Goal: Check status: Check status

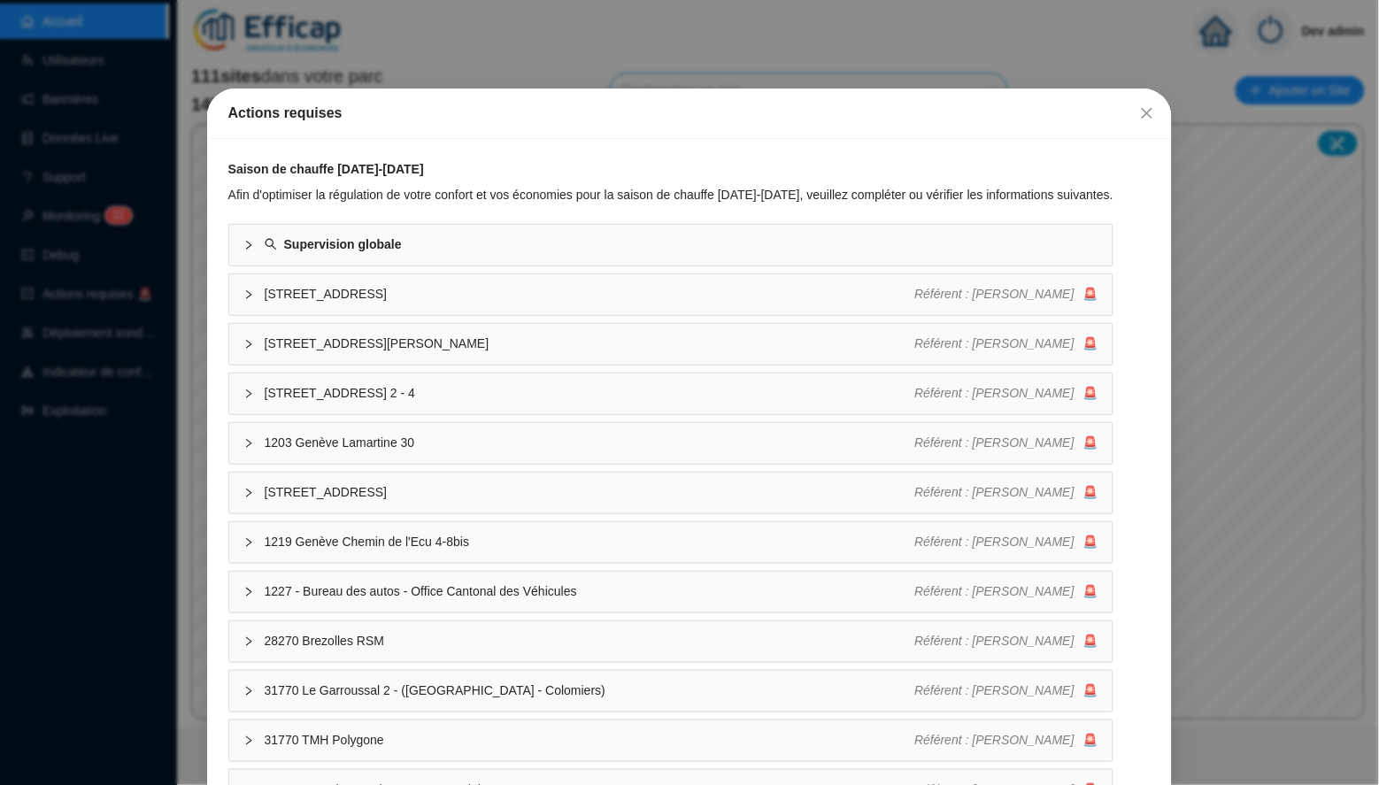
click at [1148, 119] on icon "close" at bounding box center [1147, 113] width 14 height 14
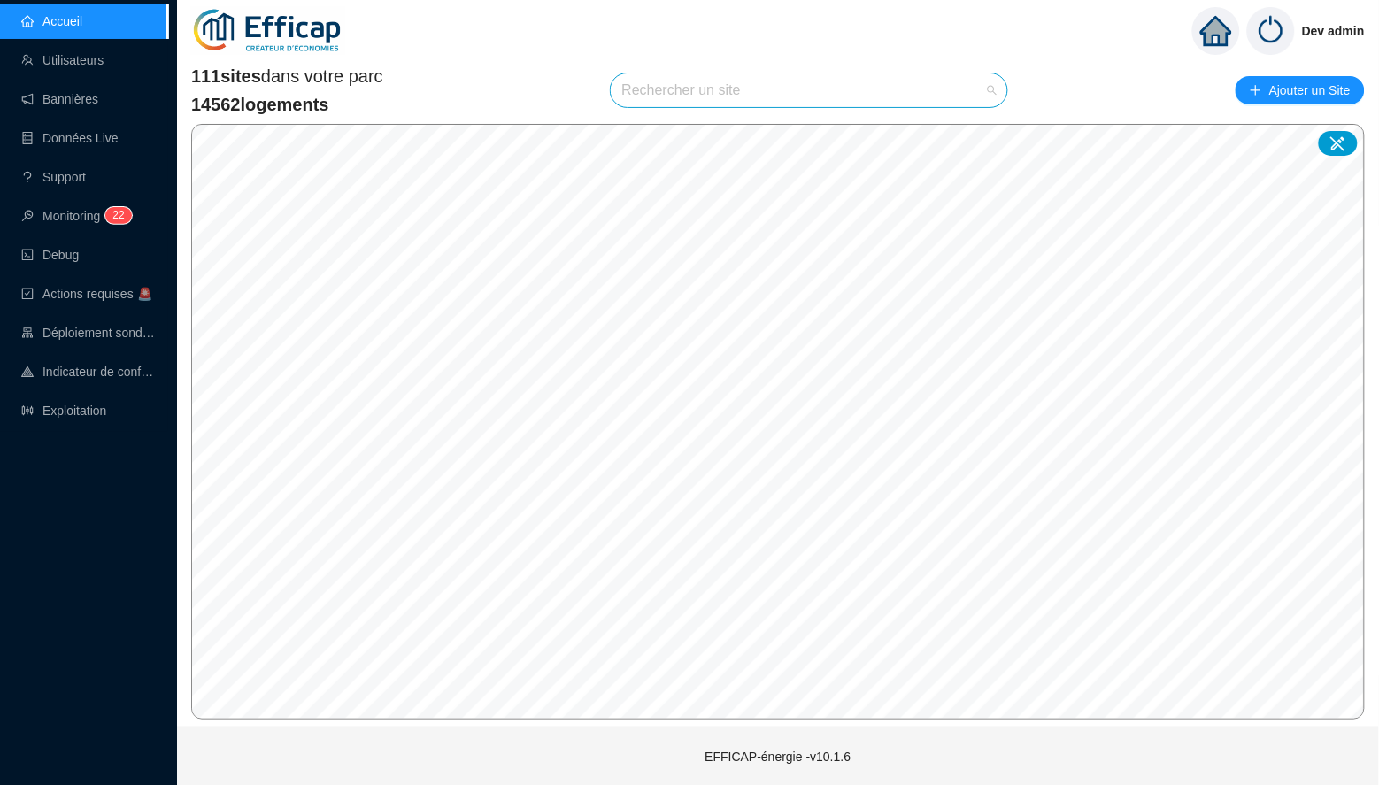
click at [741, 91] on input "search" at bounding box center [801, 90] width 359 height 34
click at [925, 88] on input "méridienne" at bounding box center [801, 90] width 359 height 34
type input "méridien"
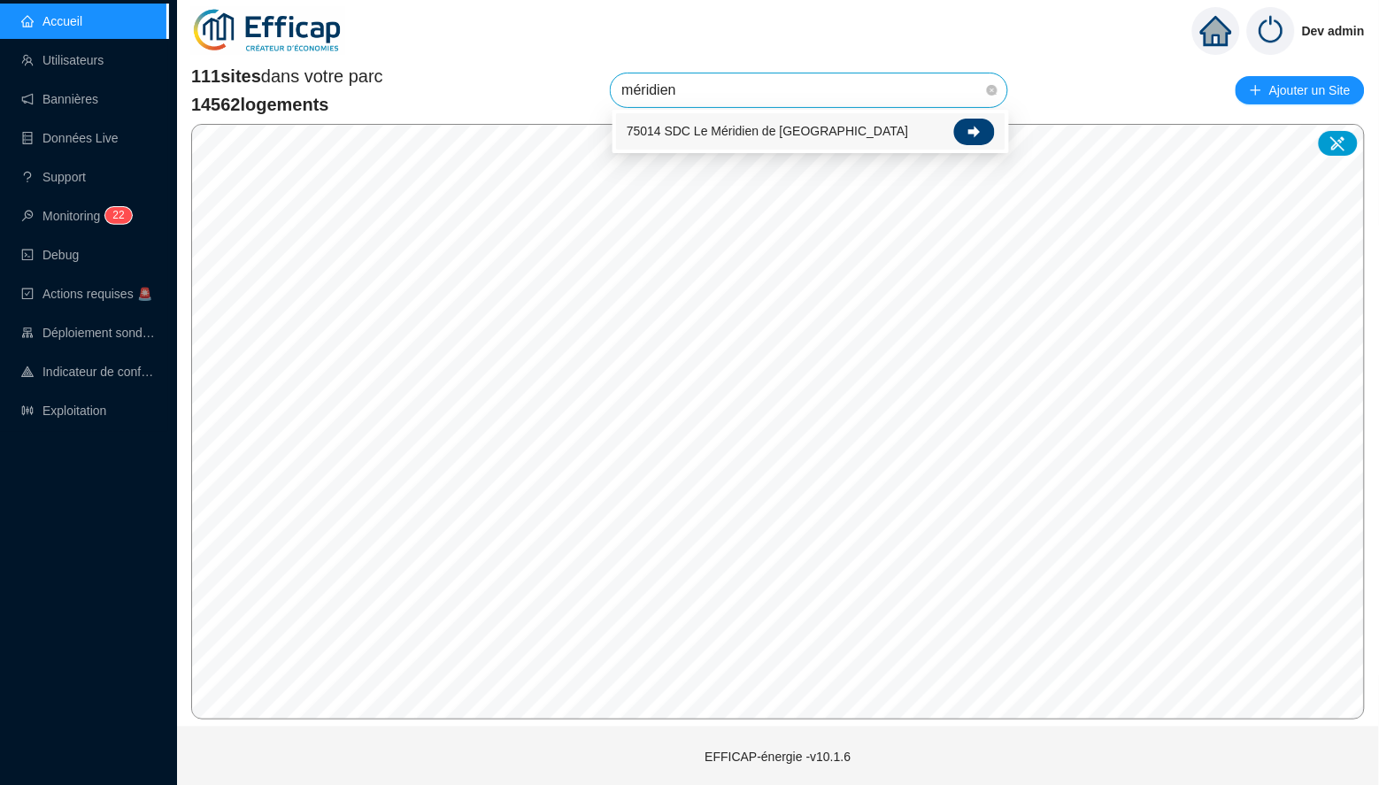
click at [970, 128] on icon at bounding box center [975, 132] width 12 height 12
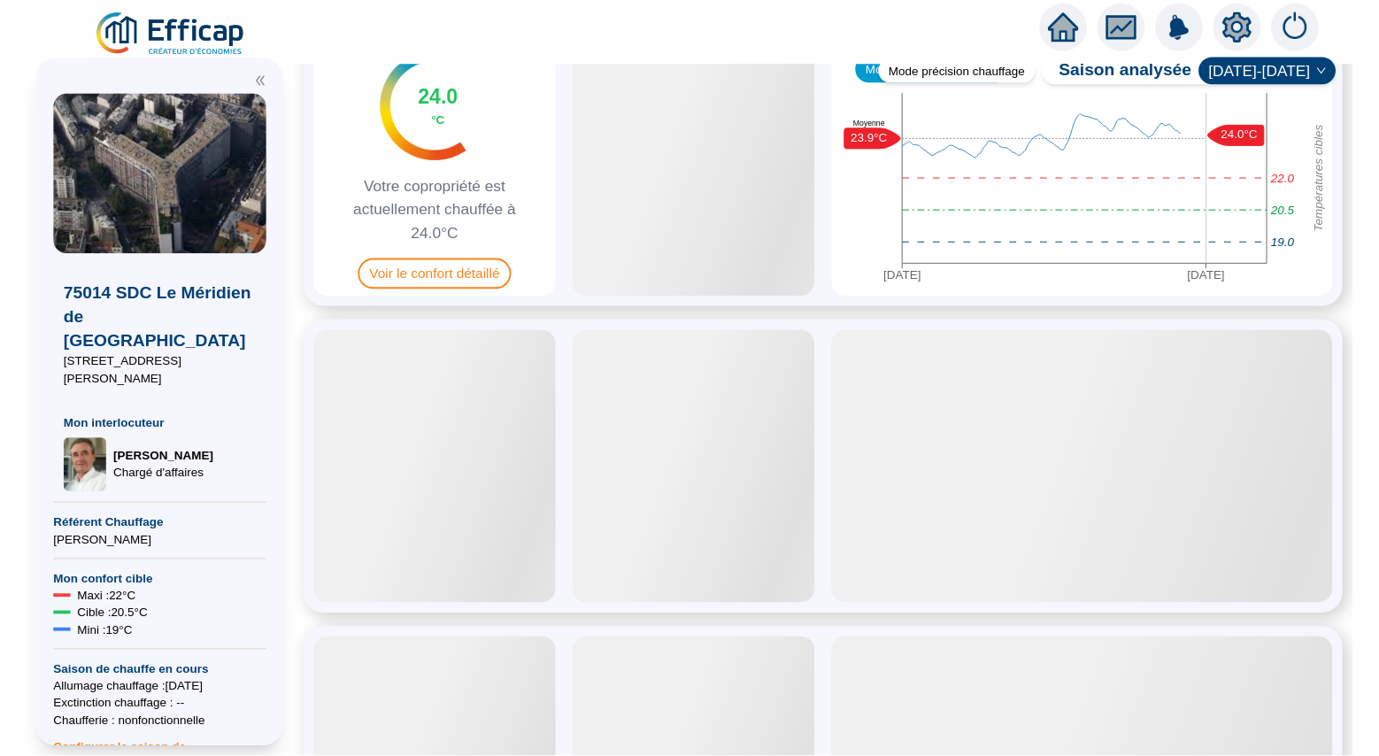
scroll to position [164, 0]
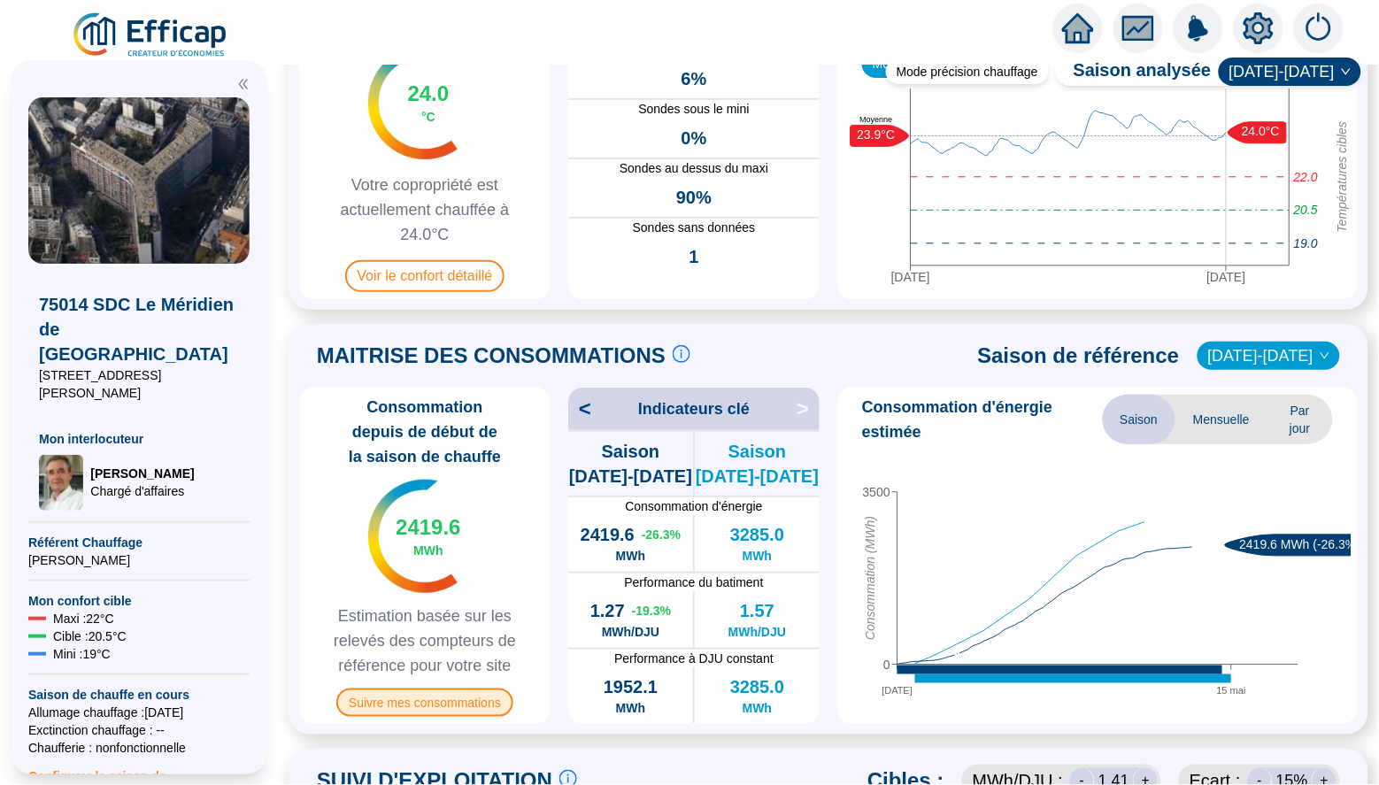
click at [440, 693] on span "Suivre mes consommations" at bounding box center [424, 703] width 177 height 28
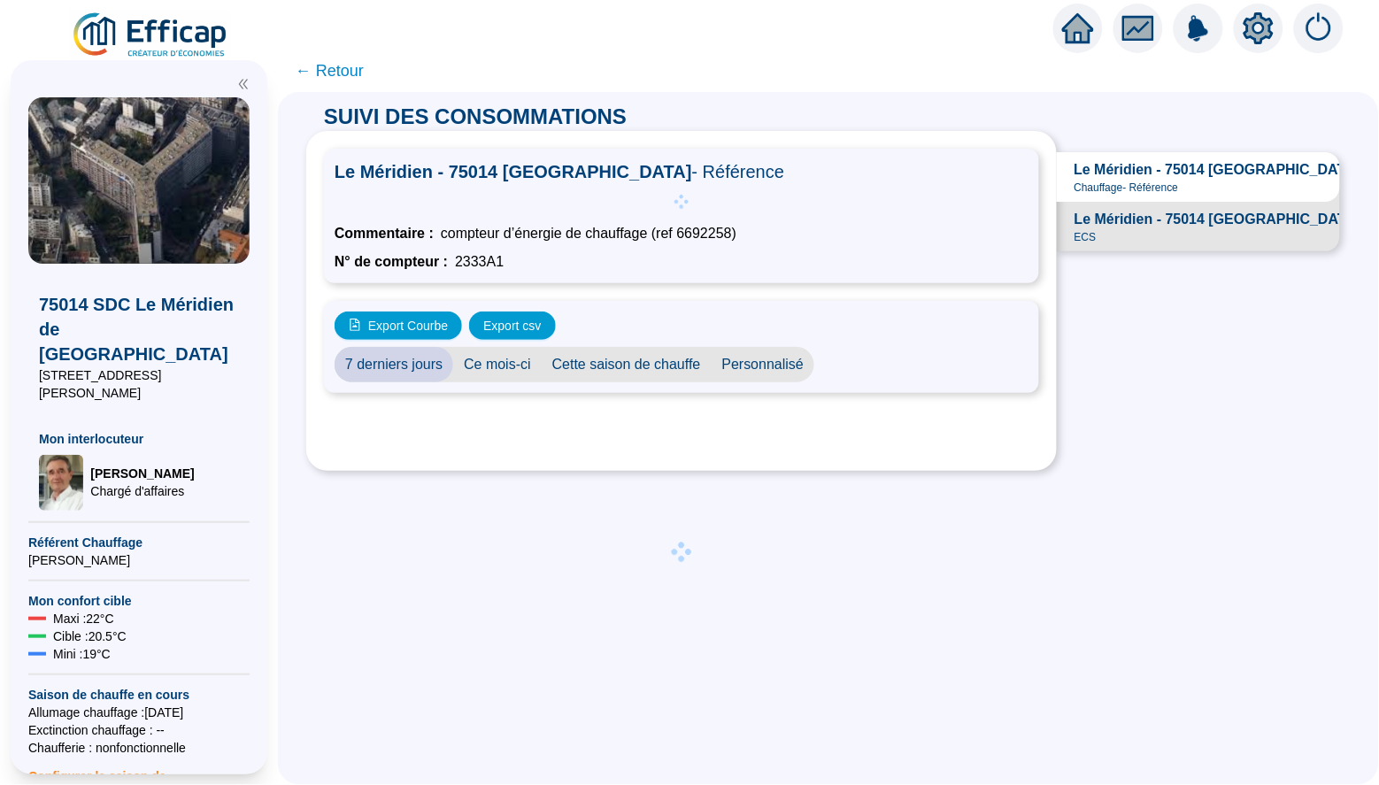
click at [1188, 205] on span "Le Méridien - 75014 PARIS - ECS ECS" at bounding box center [1198, 227] width 283 height 50
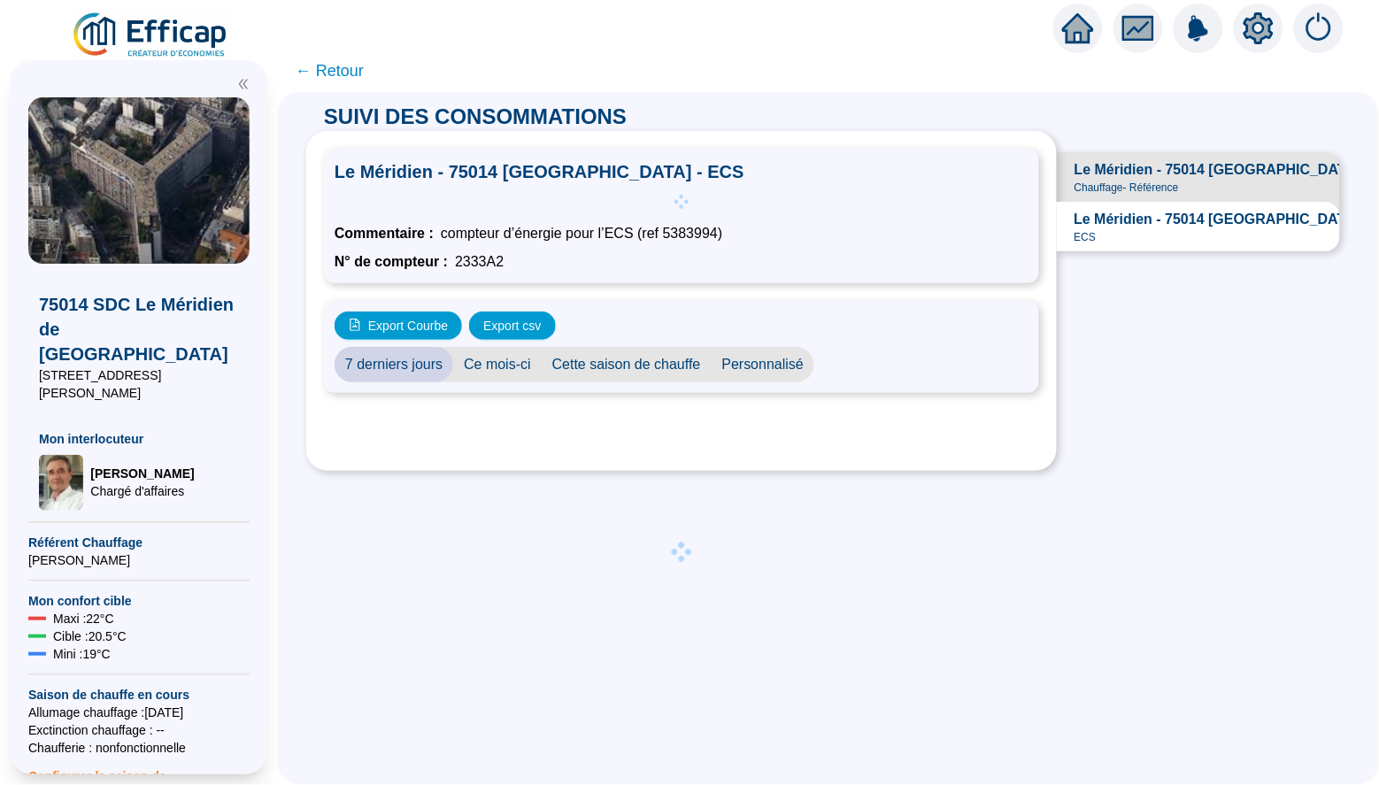
click at [598, 347] on span "Cette saison de chauffe" at bounding box center [627, 364] width 170 height 35
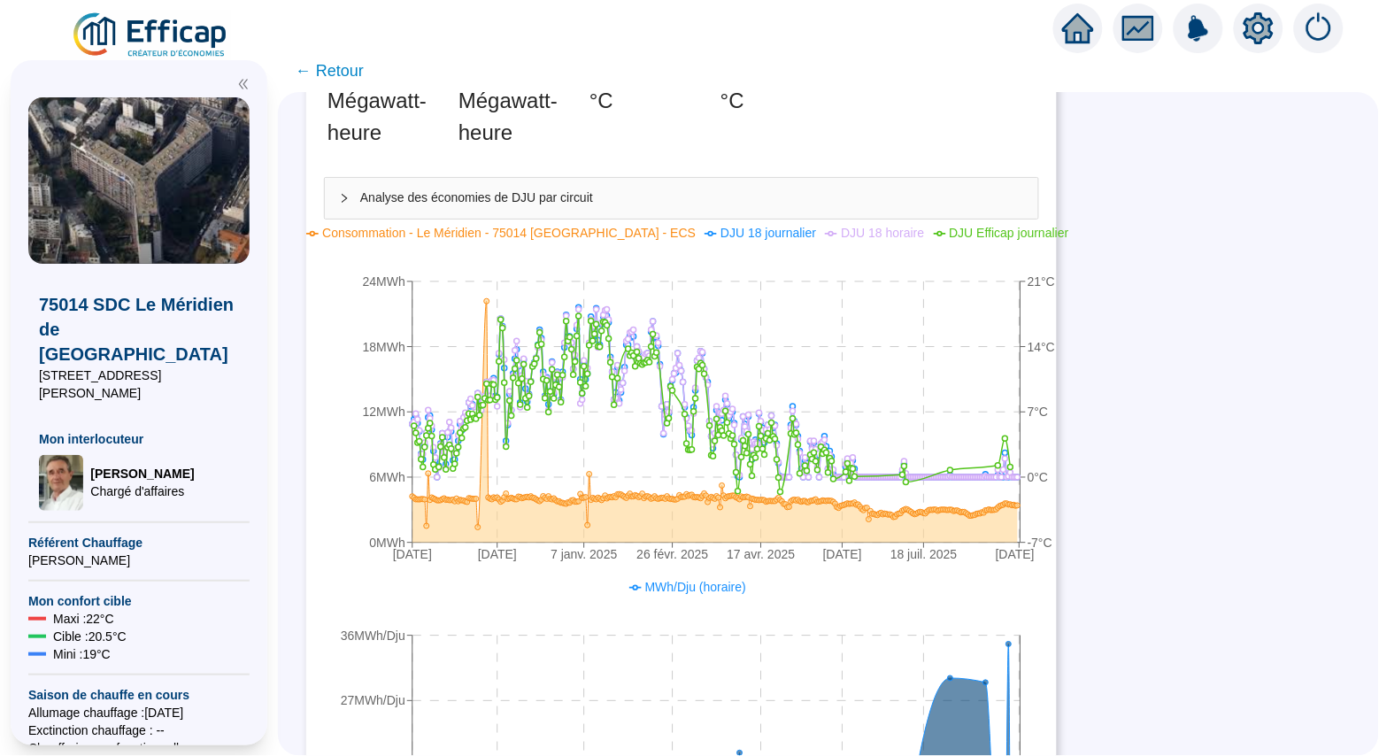
scroll to position [476, 0]
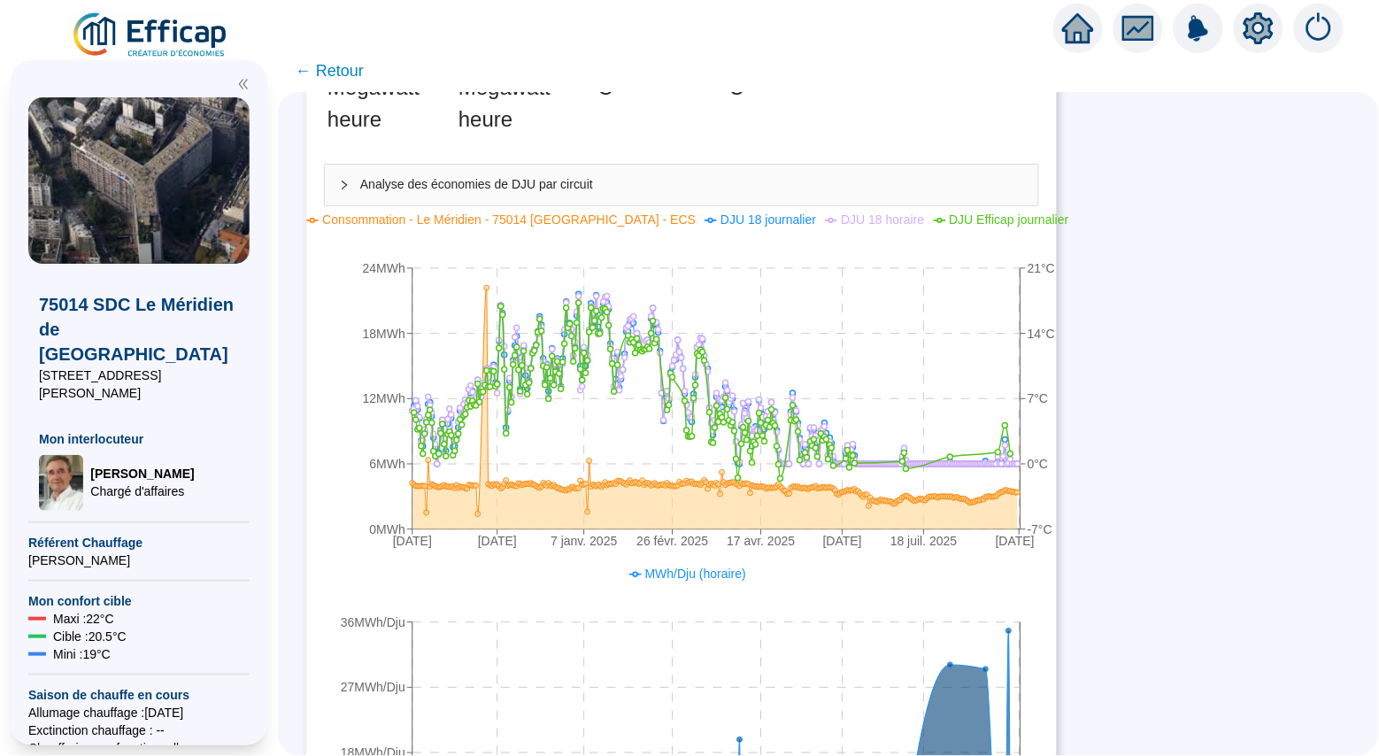
click at [1199, 429] on div "SUIVI DES CONSOMMATIONS Le Méridien - 75014 PARIS - ECS Commentaire : compteur …" at bounding box center [828, 424] width 1101 height 664
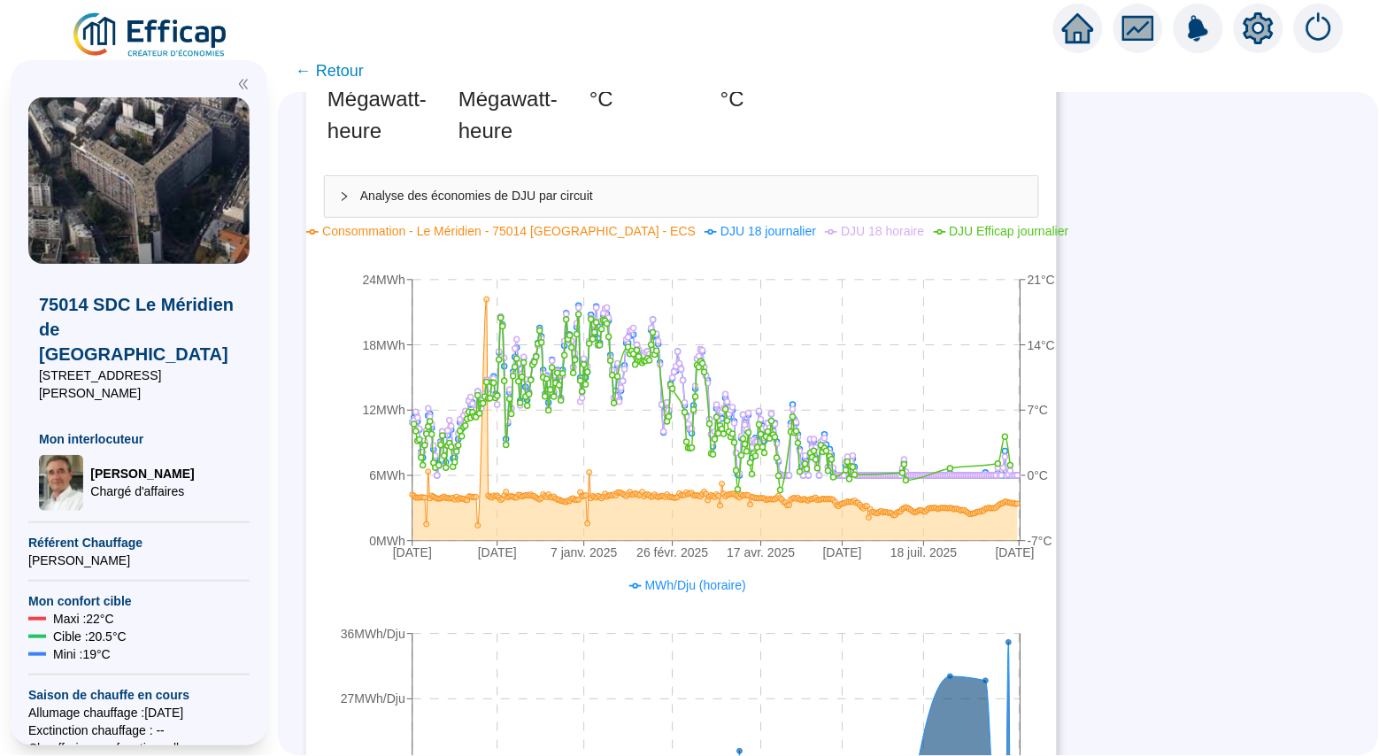
scroll to position [467, 0]
click at [1073, 33] on icon "home" at bounding box center [1078, 28] width 32 height 25
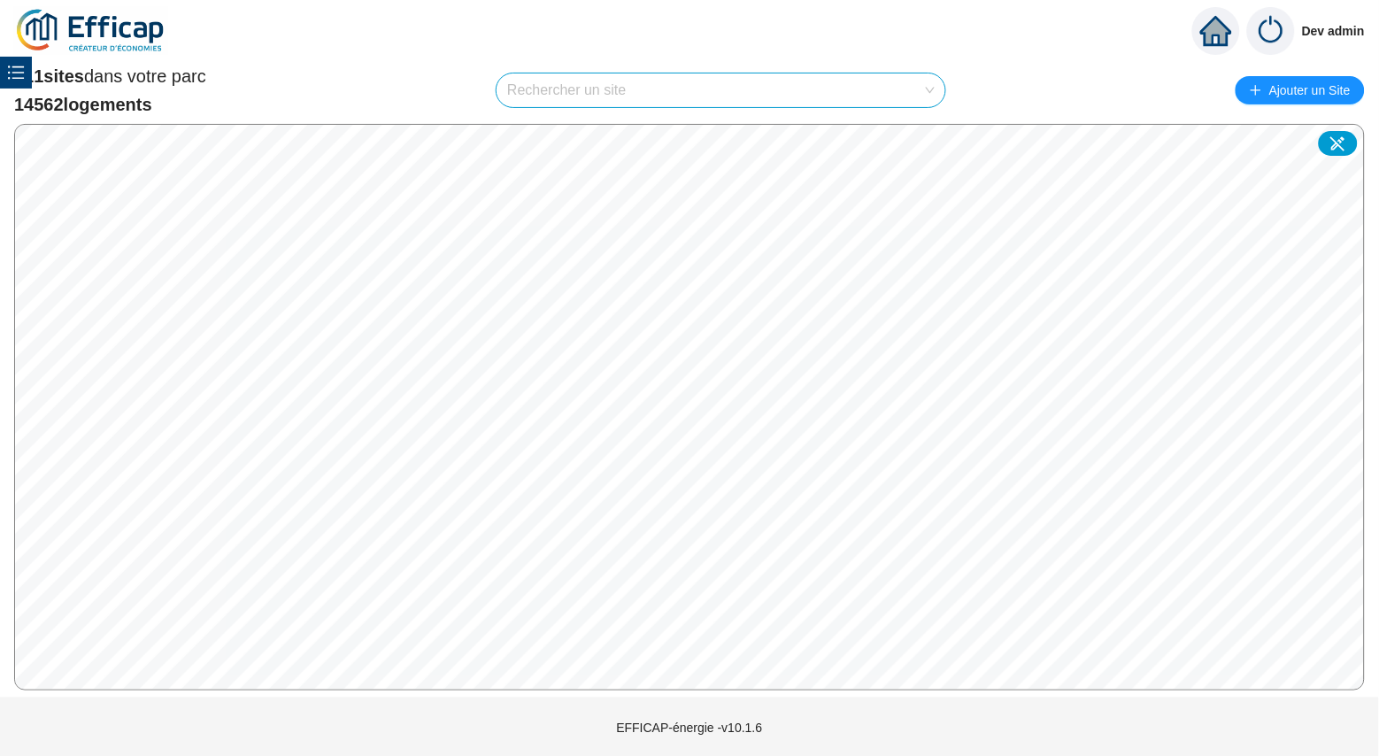
click at [24, 79] on icon "unordered-list" at bounding box center [16, 73] width 18 height 18
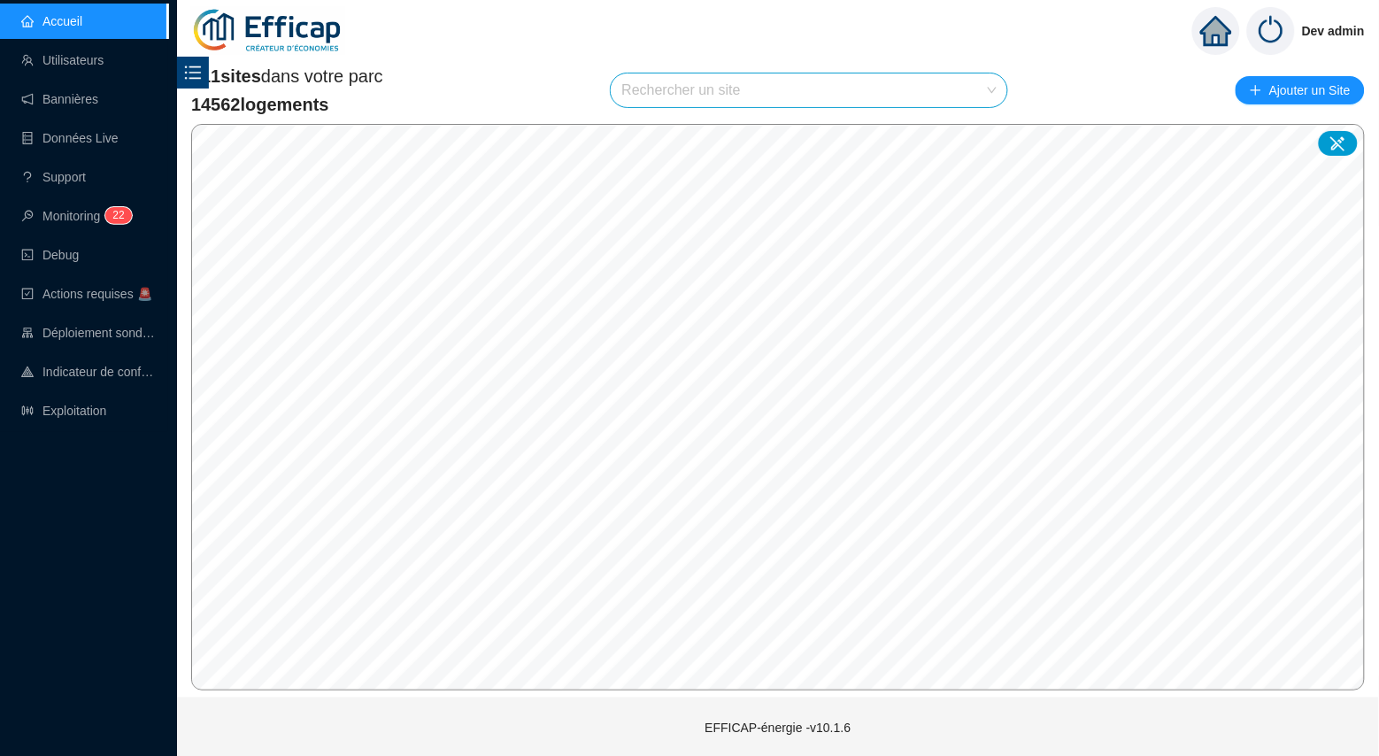
click at [477, 45] on div "Dev admin" at bounding box center [778, 31] width 1202 height 62
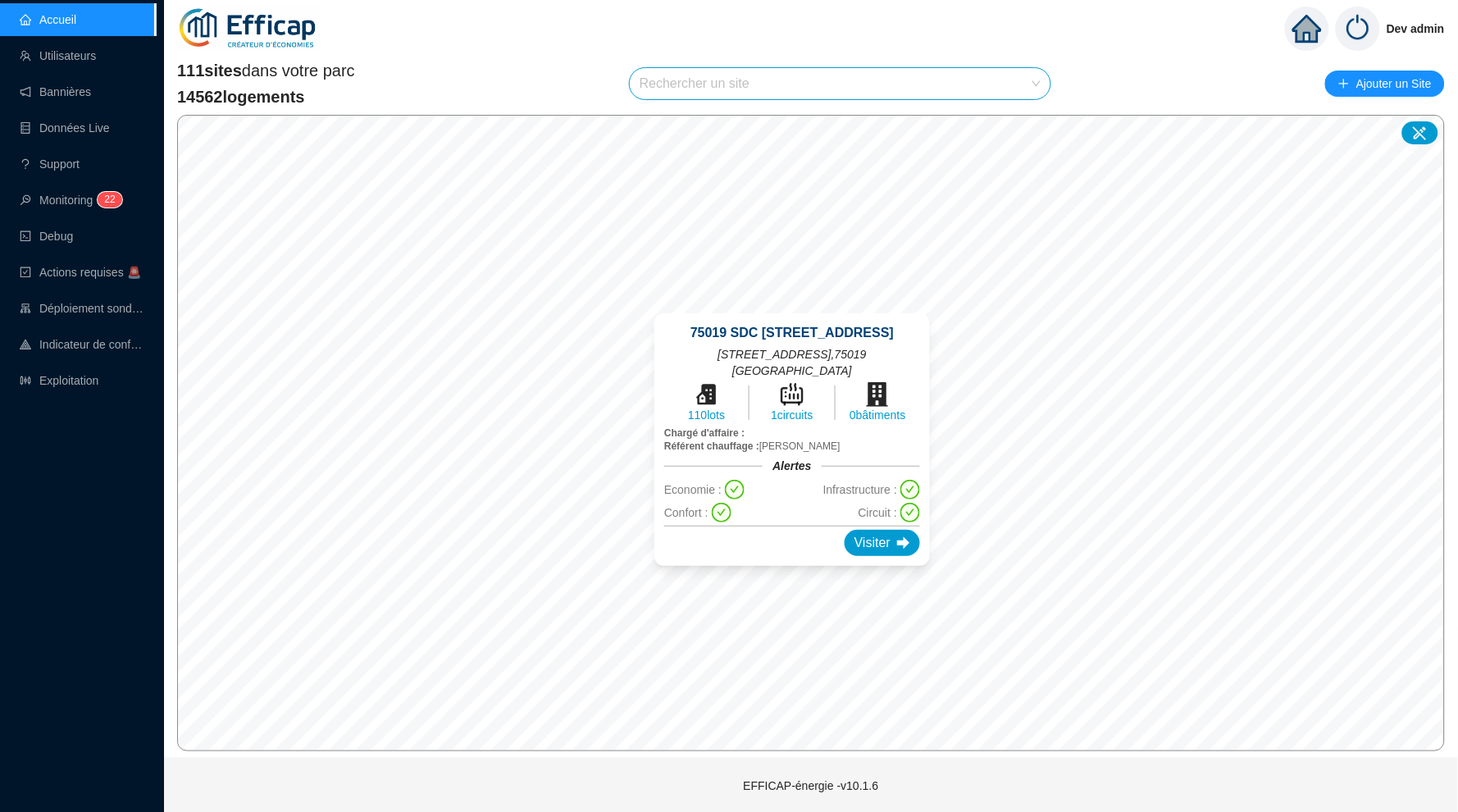
click at [1141, 54] on div "111 sites dans votre parc 14562 logements Rechercher un site Ajouter un Site © …" at bounding box center [811, 405] width 1294 height 705
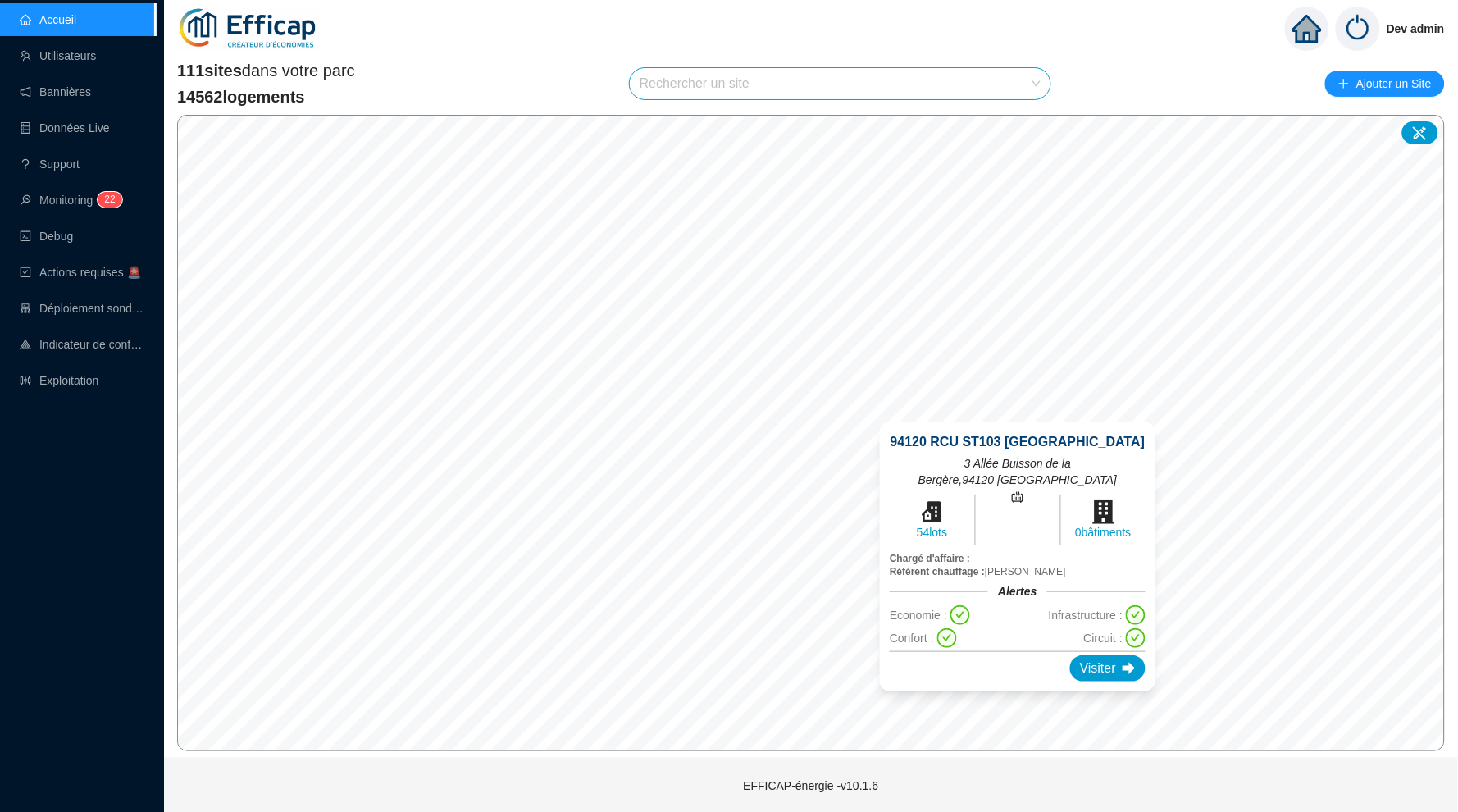
click at [1019, 418] on div "94120 RCU ST103 Buisson de la Bergère 3 Allée Buisson de la Bergère , 94120 FON…" at bounding box center [1018, 556] width 315 height 308
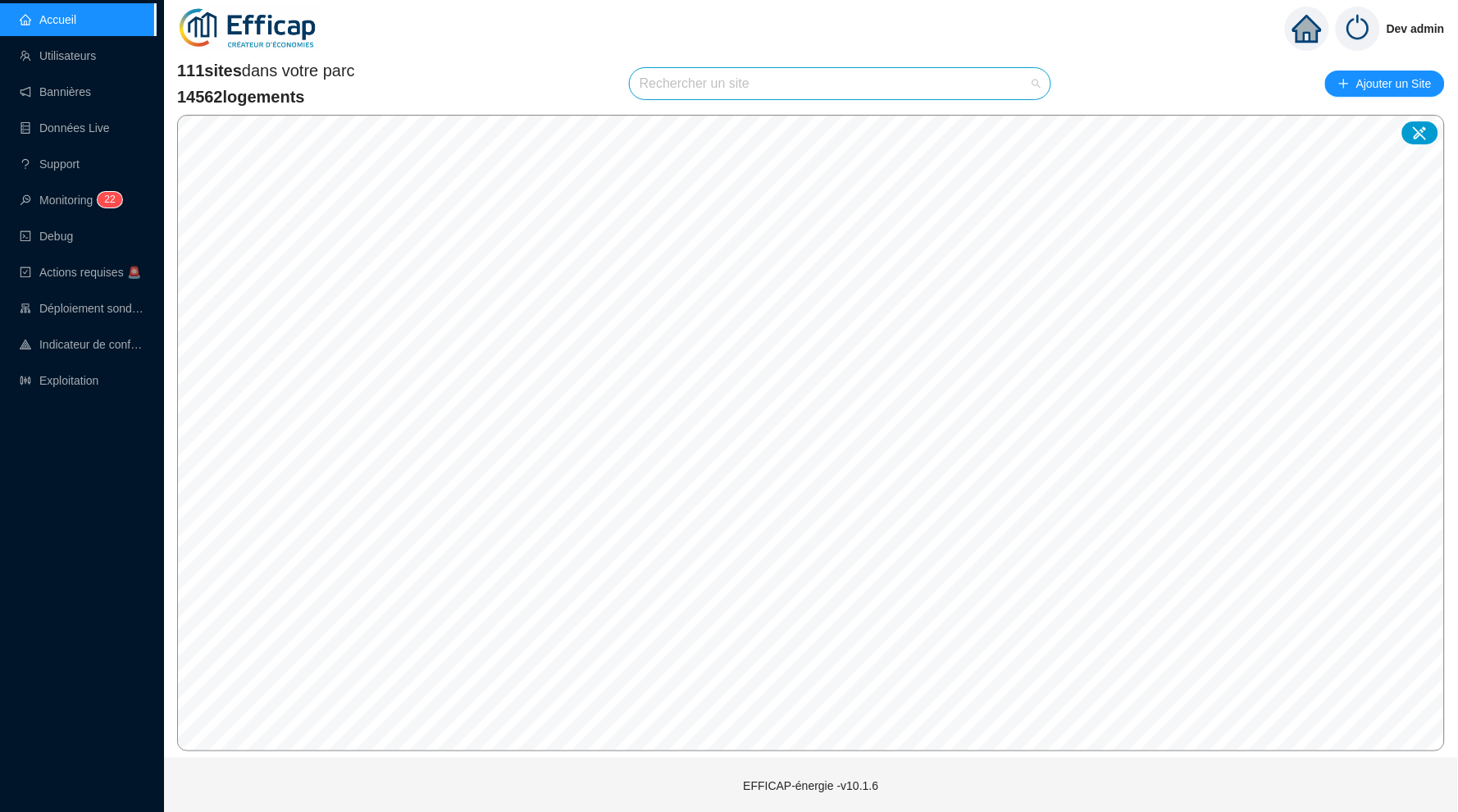
click at [737, 82] on input "search" at bounding box center [833, 83] width 386 height 31
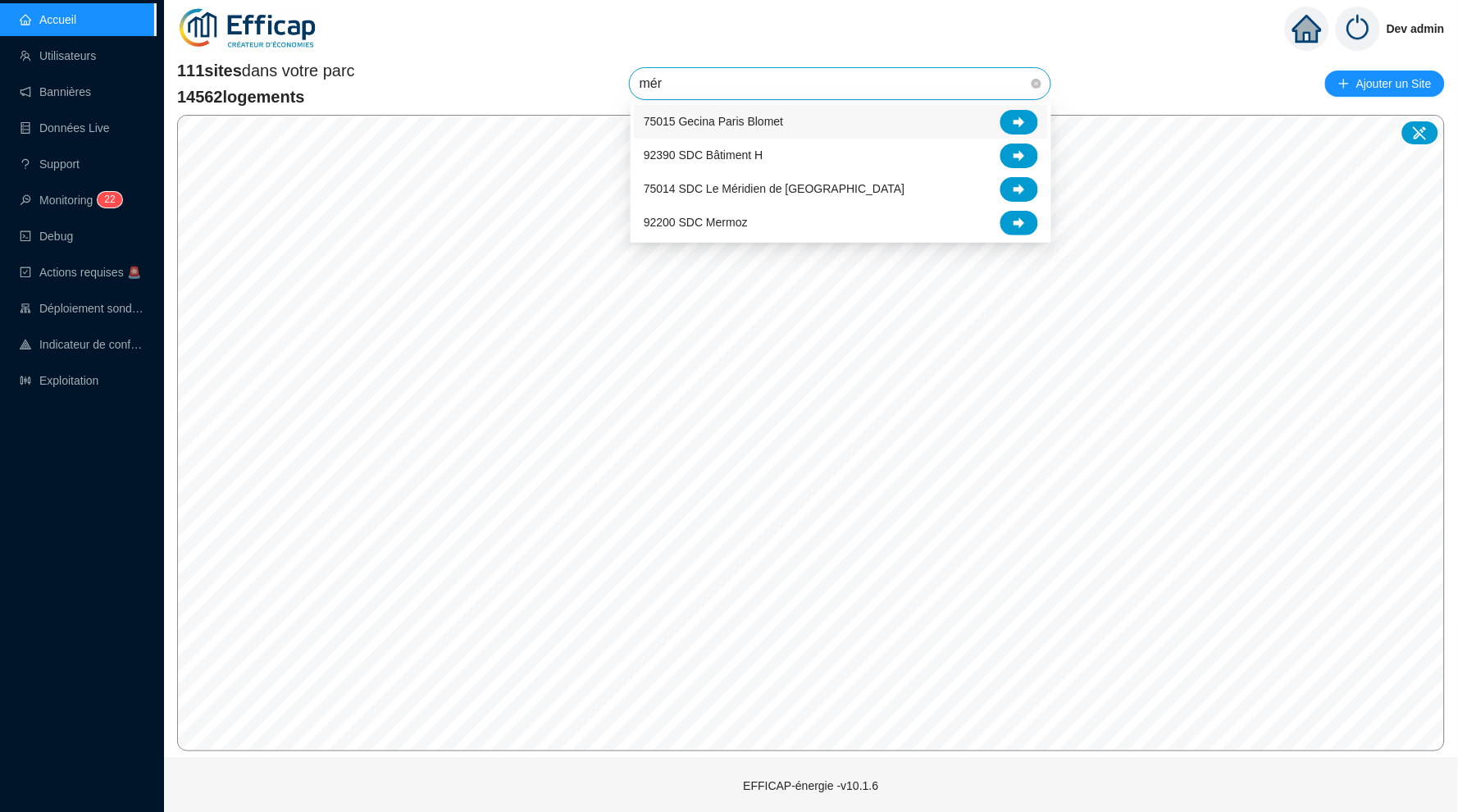
type input "méri"
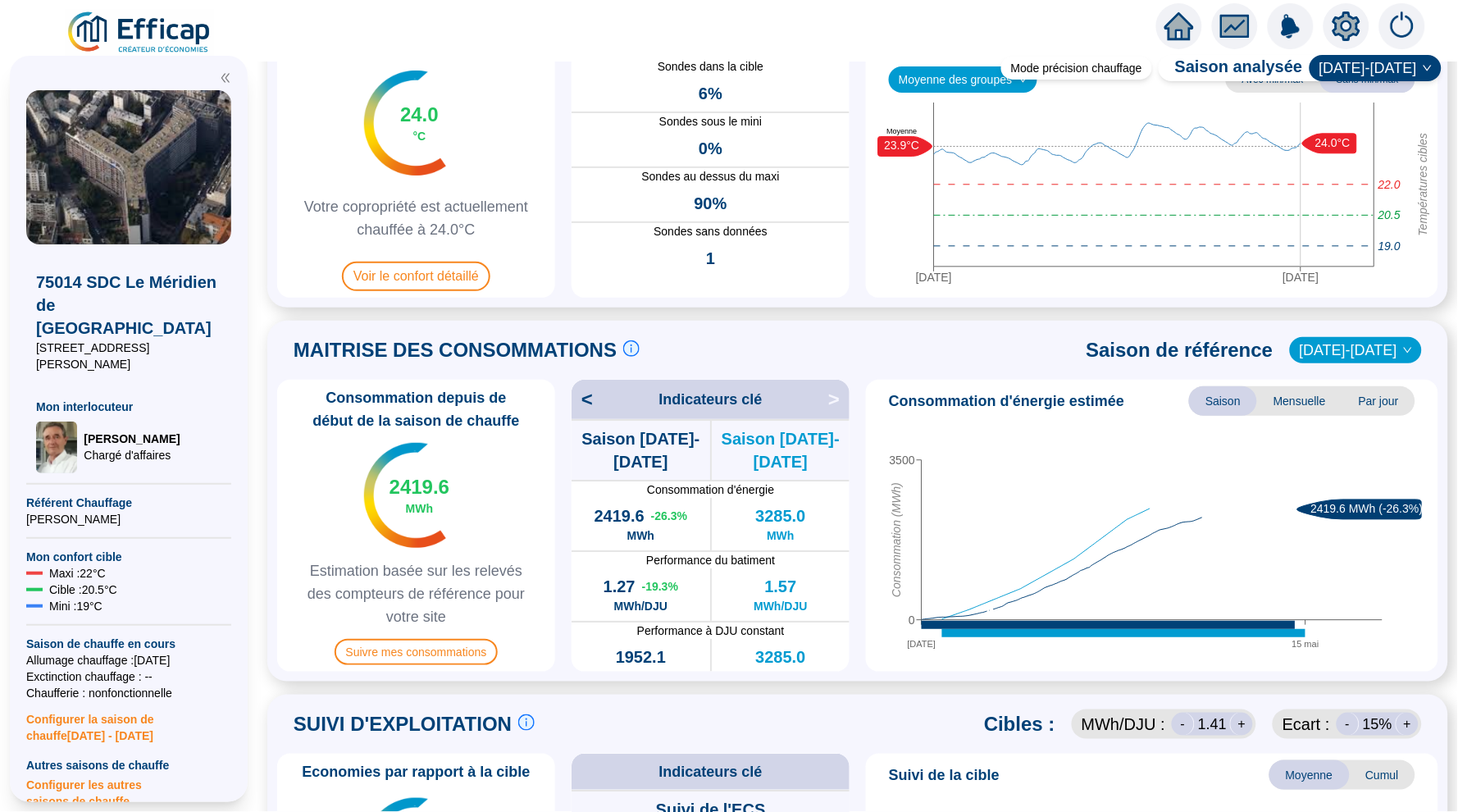
scroll to position [152, 0]
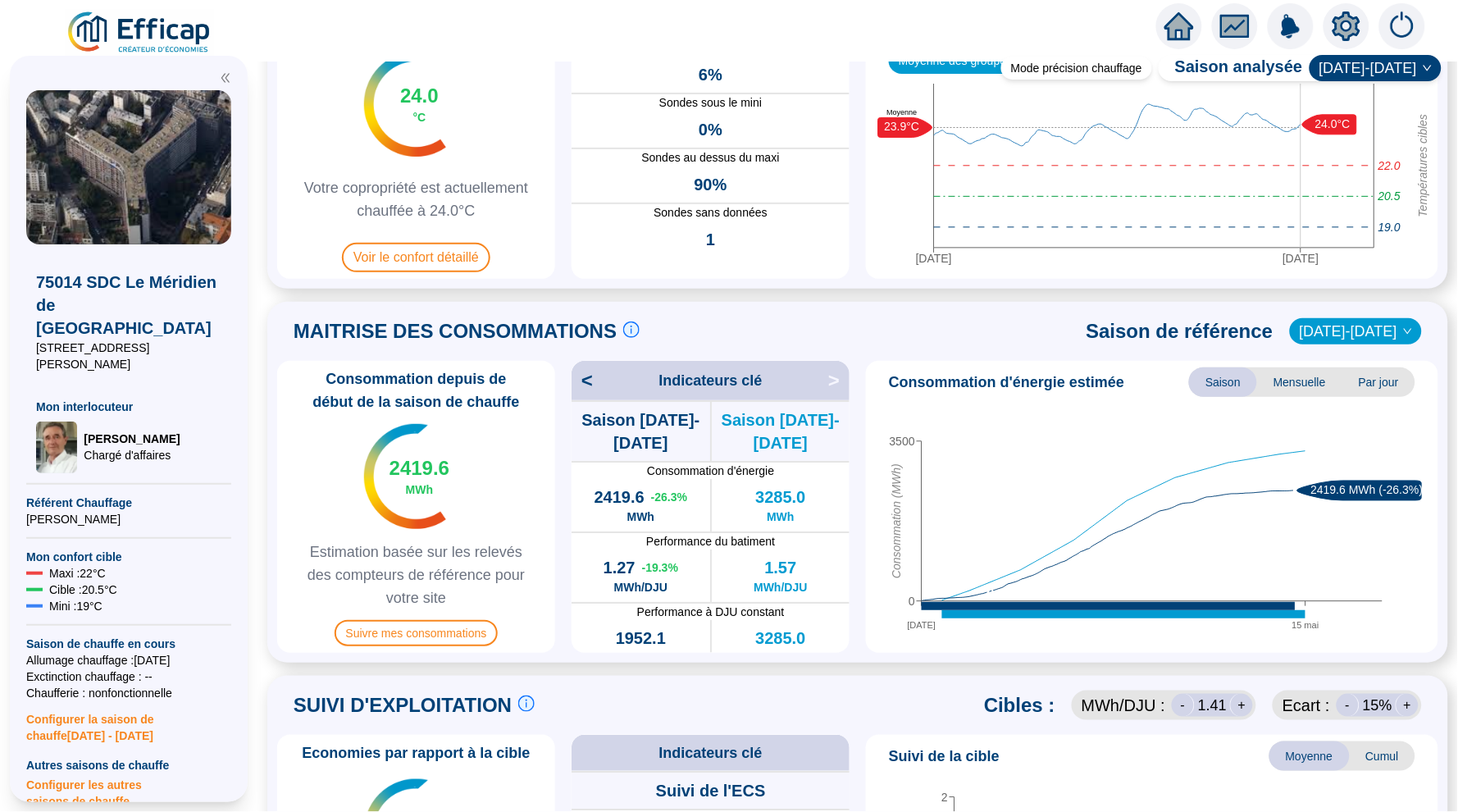
click at [860, 576] on div "Consommation depuis de début de la saison de chauffe 2419.6 MWh Estimation basé…" at bounding box center [858, 506] width 1162 height 292
click at [627, 508] on span "MWh" at bounding box center [640, 517] width 27 height 17
click at [547, 496] on div "Consommation depuis de début de la saison de chauffe 2419.6 MWh Estimation basé…" at bounding box center [416, 506] width 278 height 292
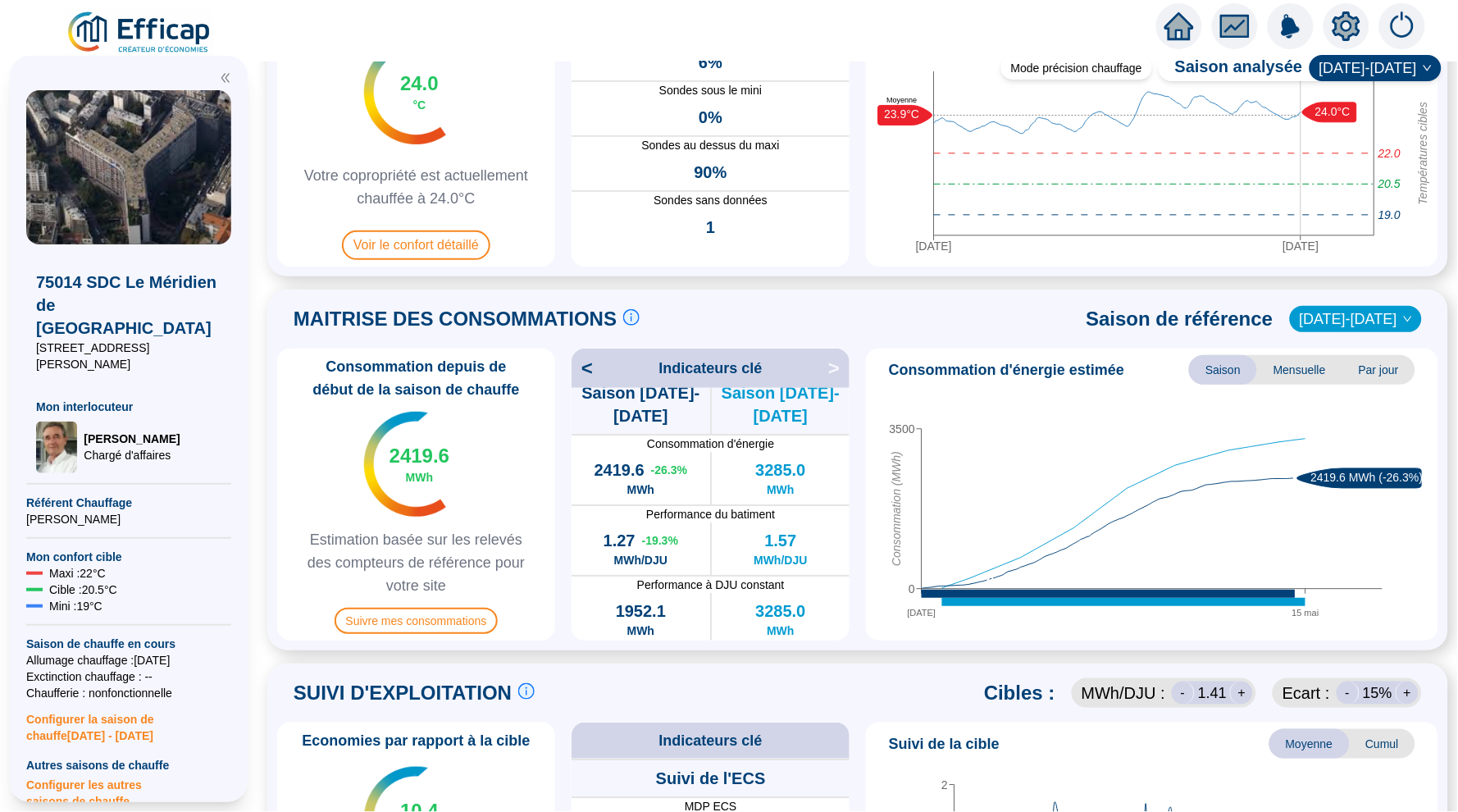
scroll to position [169, 0]
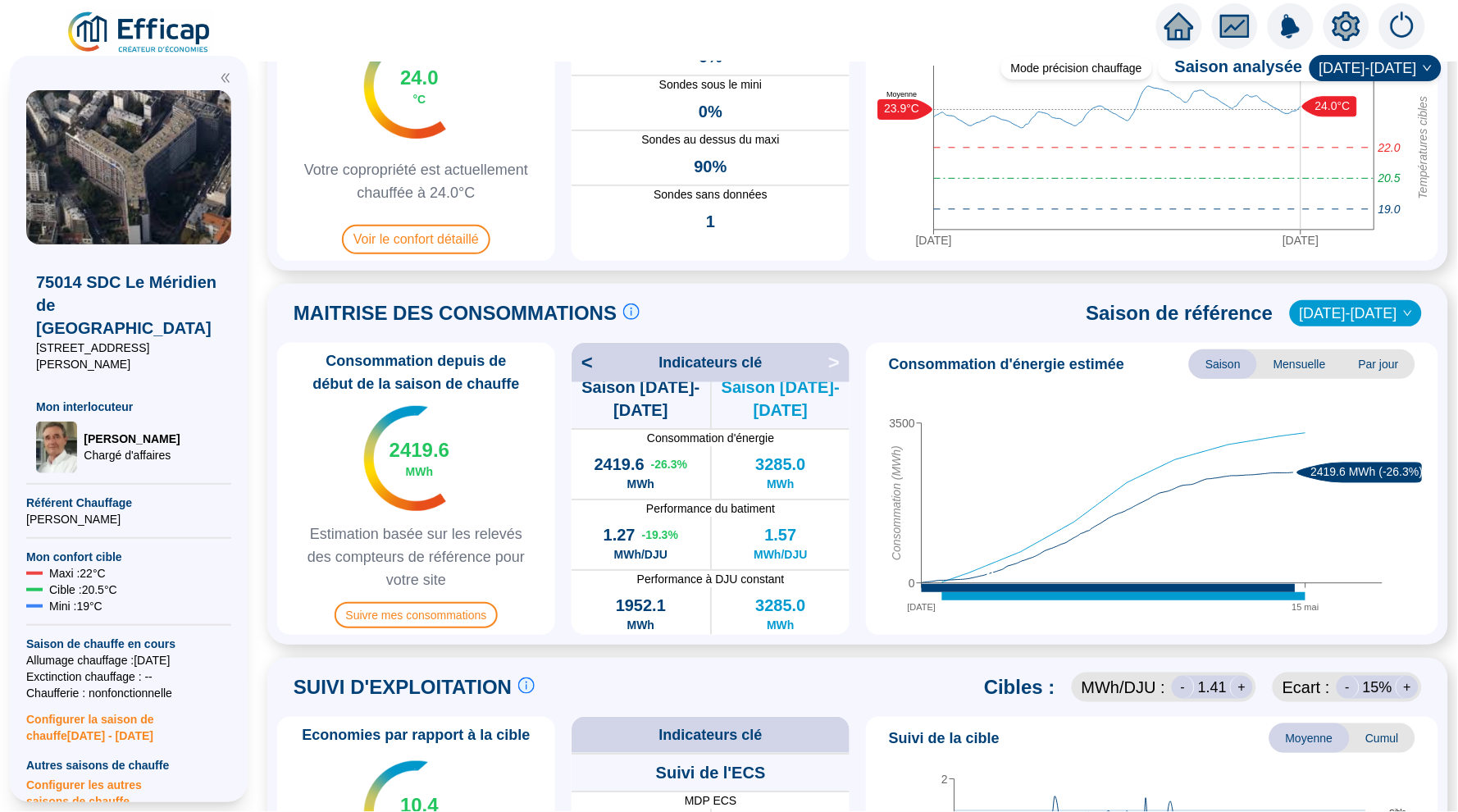
click at [258, 397] on div "Mode précision chauffage Saison analysée 2024-2025 PILOTAGE DU CONFORT Le pilot…" at bounding box center [858, 436] width 1200 height 750
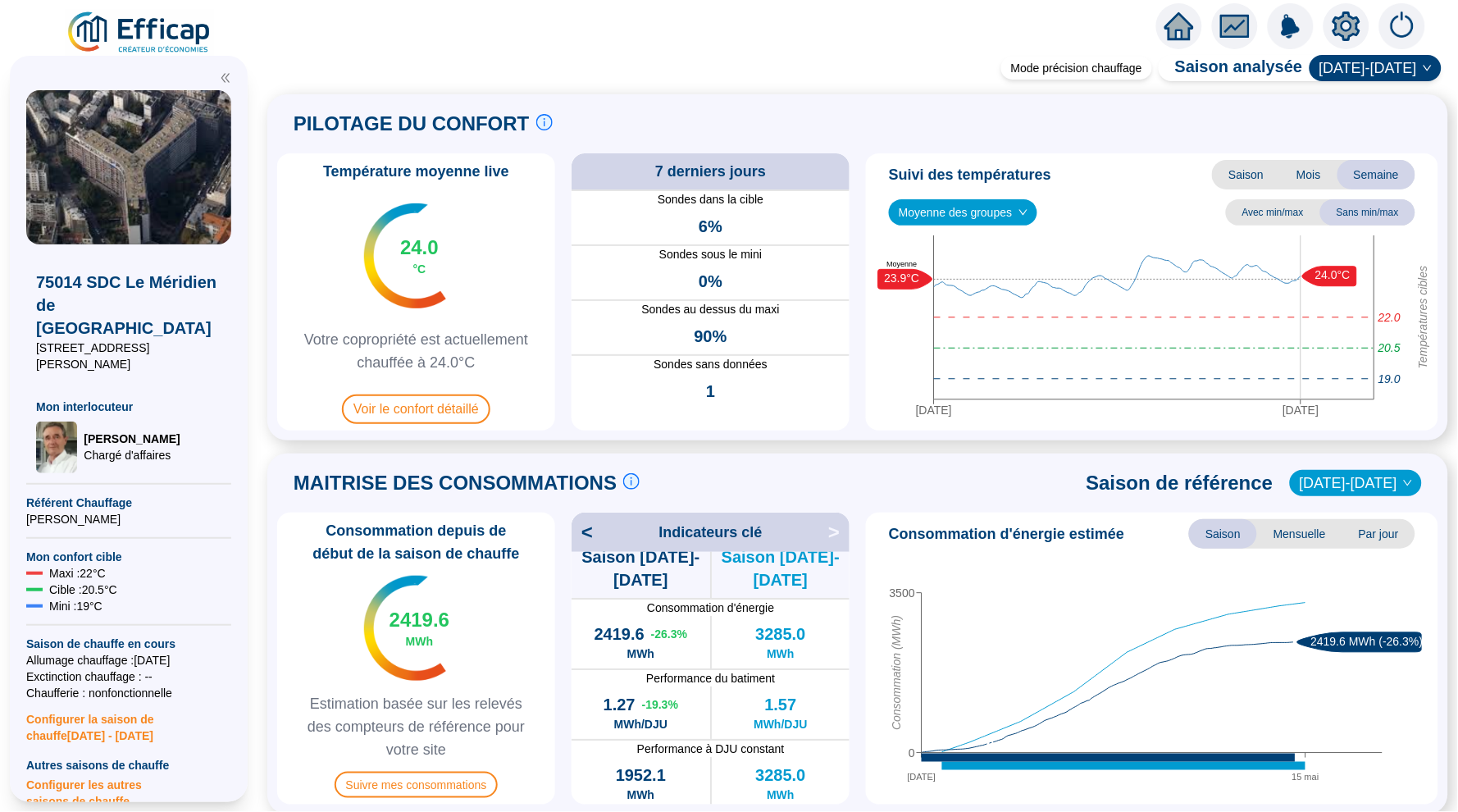
scroll to position [0, 0]
click at [561, 265] on div "Température moyenne live 24.0 °C Votre copropriété est actuellement chauffée à …" at bounding box center [858, 292] width 1162 height 277
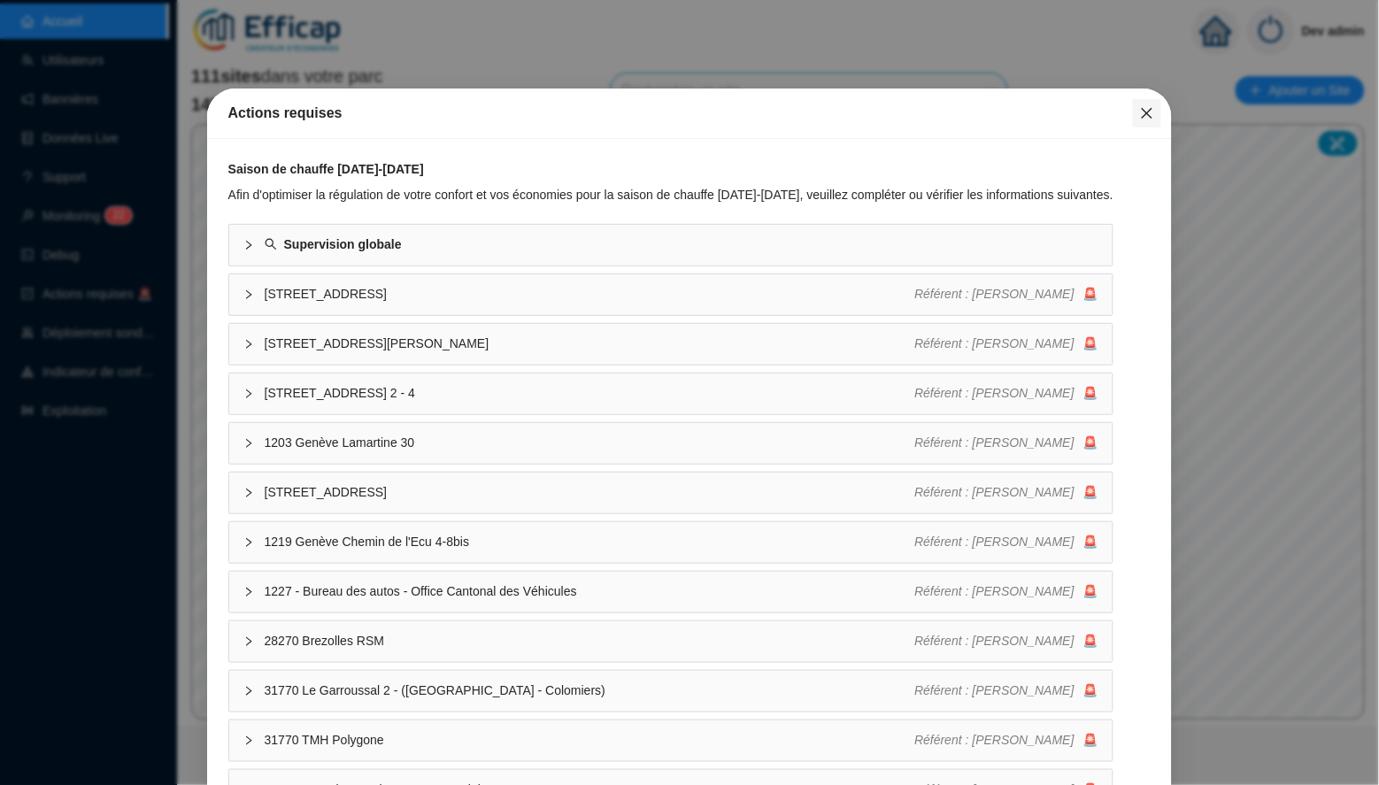
click at [1149, 113] on icon "close" at bounding box center [1147, 113] width 14 height 14
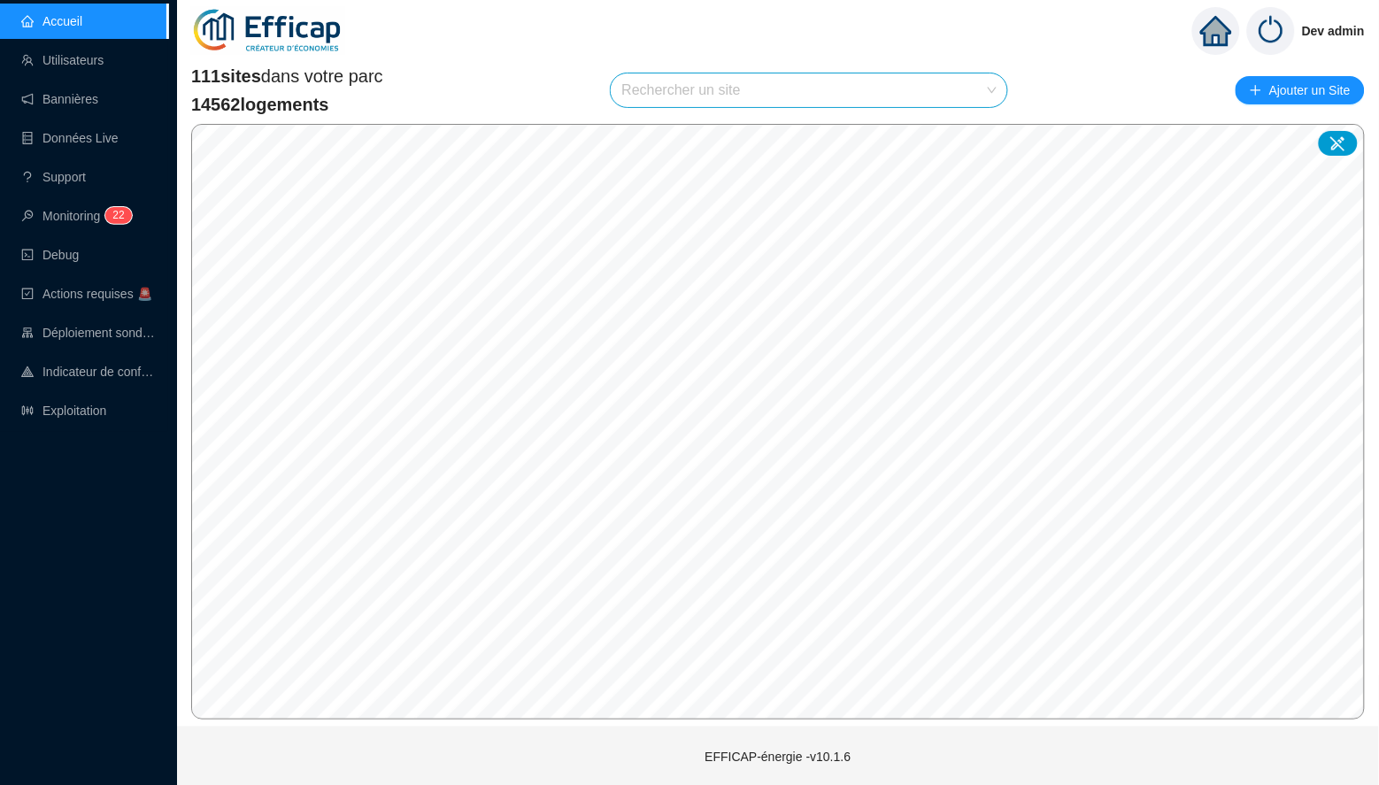
click at [831, 84] on input "search" at bounding box center [801, 90] width 359 height 34
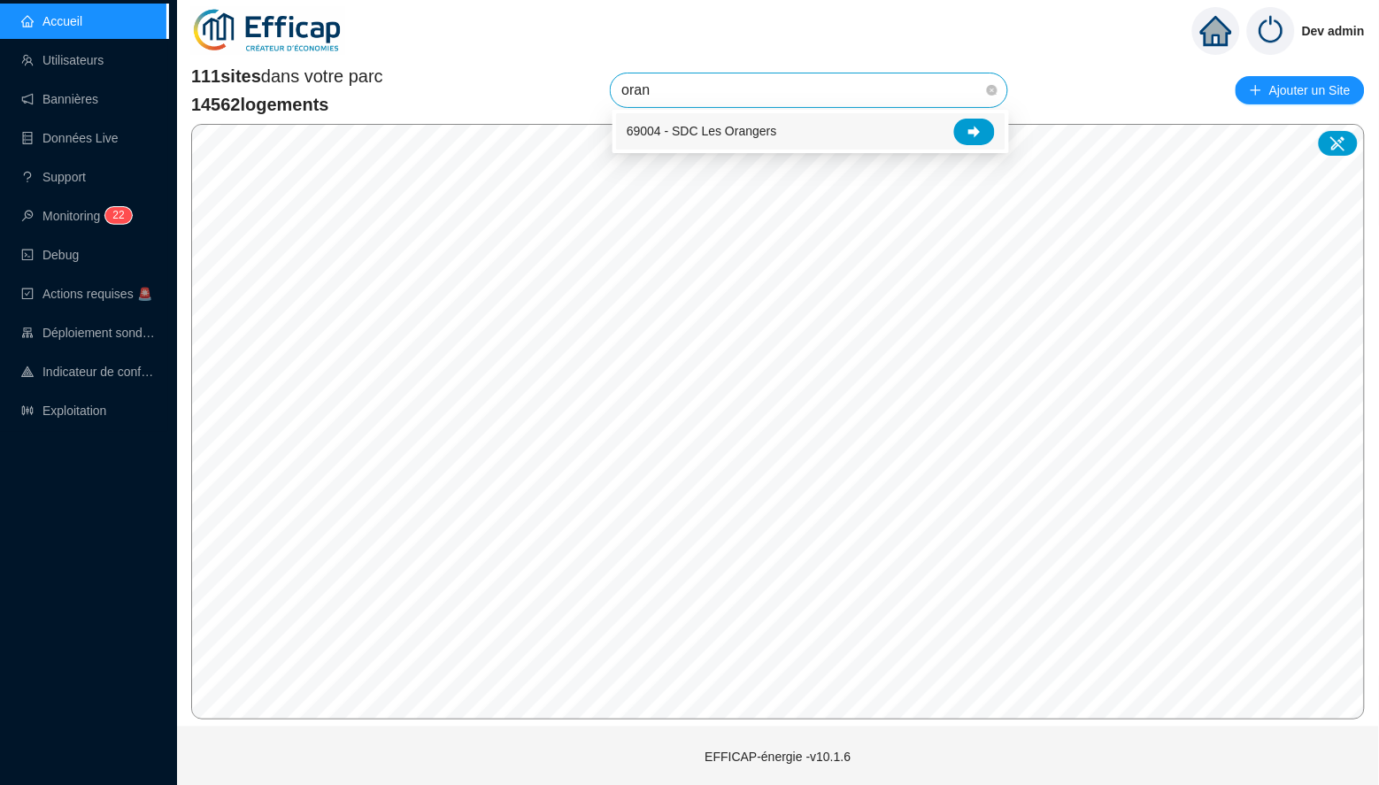
type input "orang"
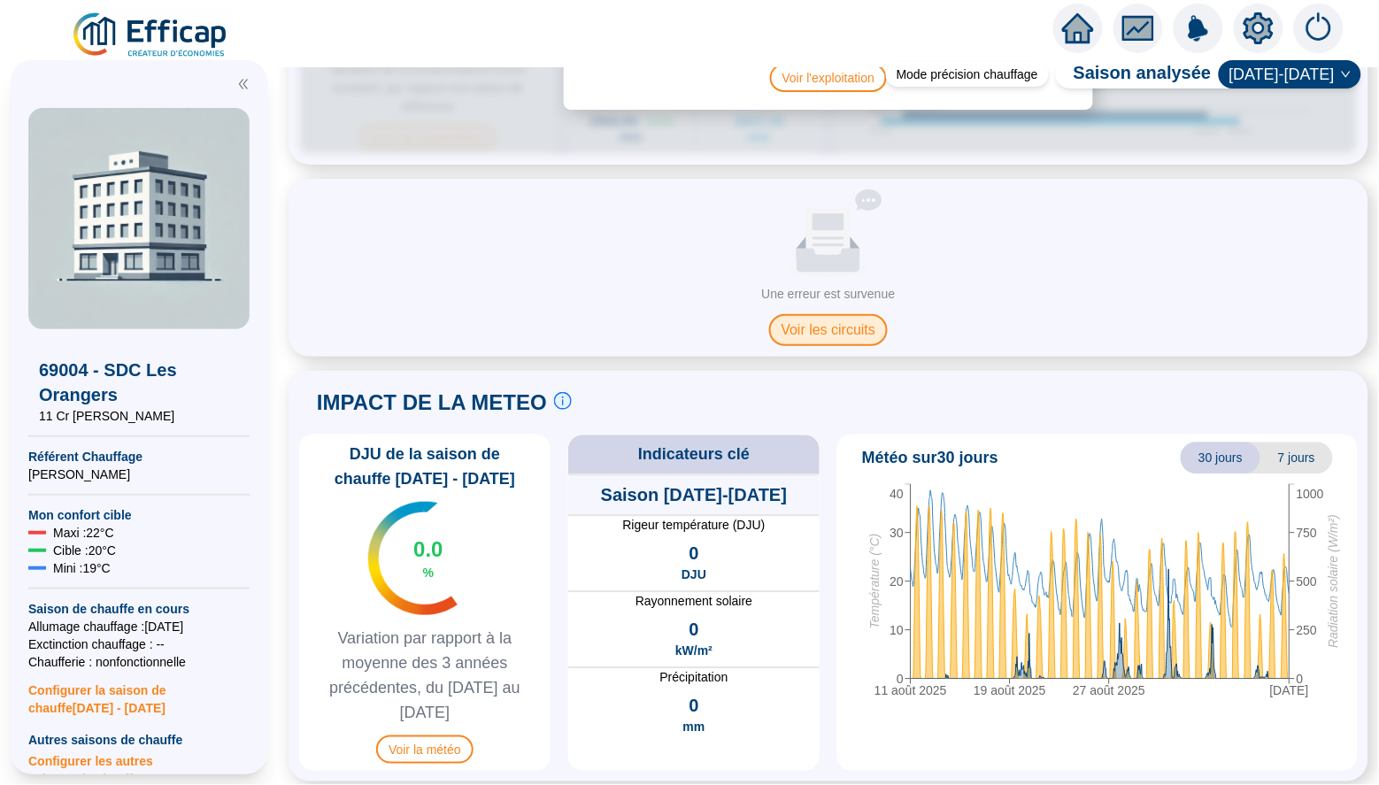
scroll to position [975, 0]
